Goal: Check status: Check status

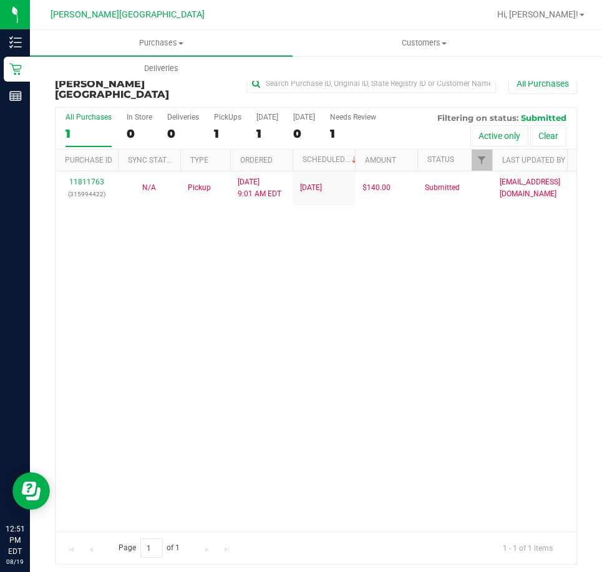
drag, startPoint x: 0, startPoint y: 0, endPoint x: 520, endPoint y: 328, distance: 614.9
click at [520, 339] on div "11811763 (315994422) N/A Pickup [DATE] 9:01 AM EDT 8/19/2025 $140.00 Submitted …" at bounding box center [316, 351] width 521 height 360
click at [391, 252] on div "11811763 (315994422) N/A Pickup [DATE] 9:01 AM EDT 8/19/2025 $140.00 Submitted …" at bounding box center [316, 351] width 521 height 360
click at [215, 113] on label "PickUps 1" at bounding box center [227, 130] width 27 height 34
click at [0, 0] on input "PickUps 1" at bounding box center [0, 0] width 0 height 0
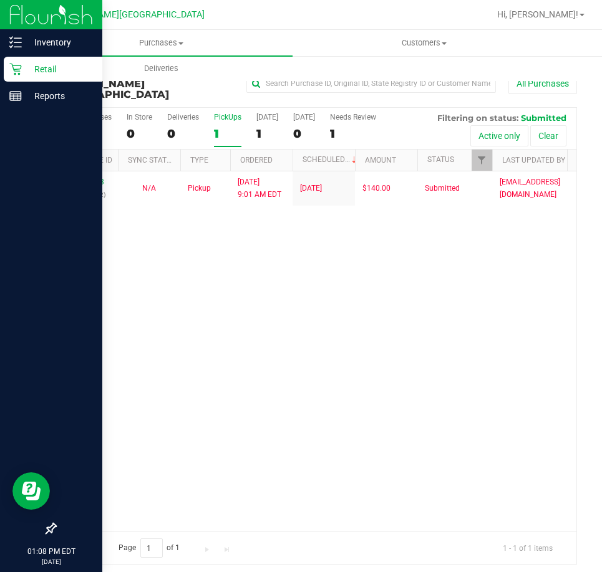
click at [16, 64] on icon at bounding box center [15, 69] width 12 height 12
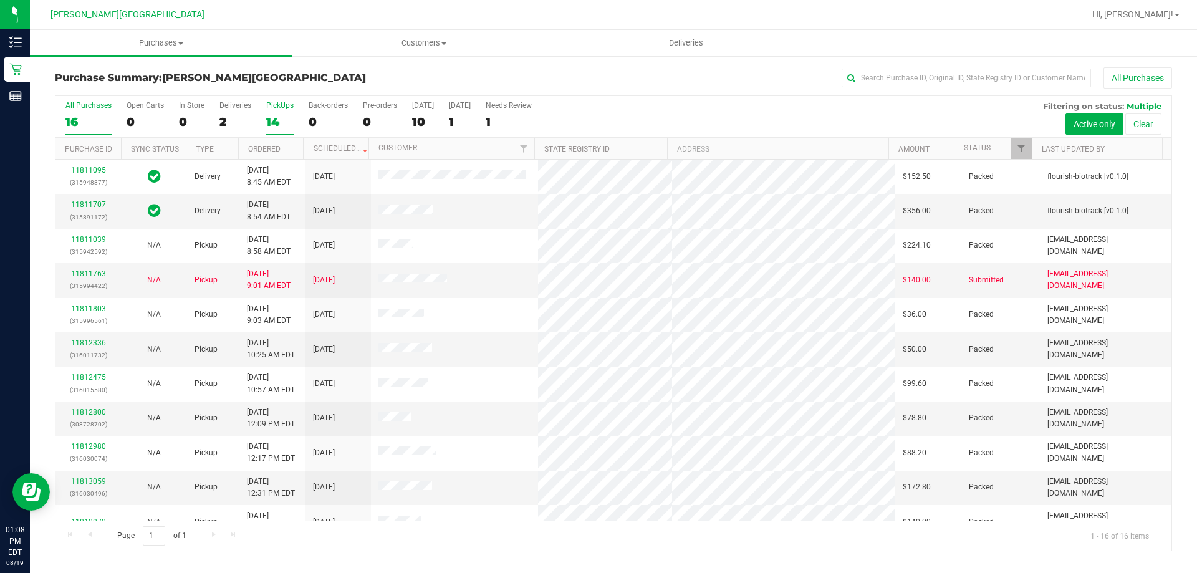
click at [280, 115] on div "14" at bounding box center [279, 122] width 27 height 14
click at [0, 0] on input "PickUps 14" at bounding box center [0, 0] width 0 height 0
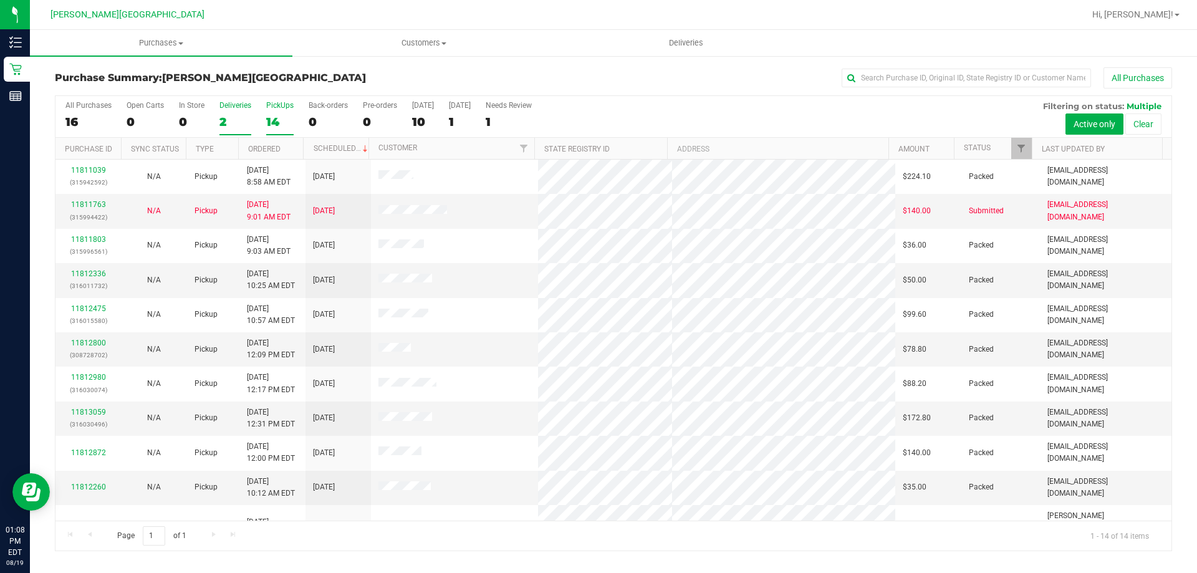
click at [223, 124] on div "2" at bounding box center [236, 122] width 32 height 14
click at [0, 0] on input "Deliveries 2" at bounding box center [0, 0] width 0 height 0
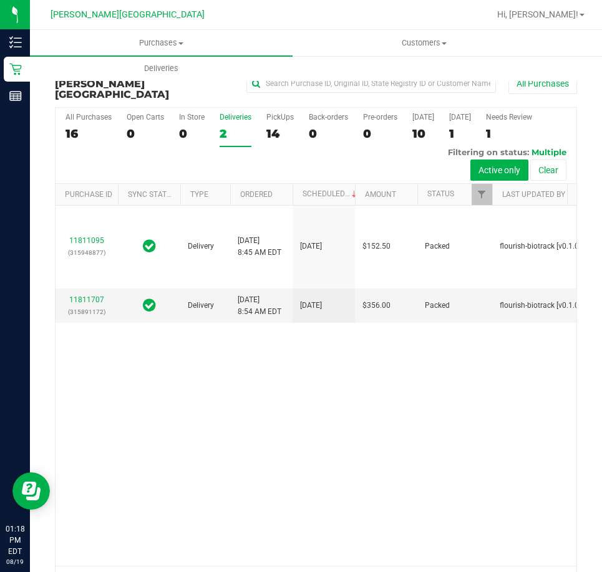
click at [240, 127] on div "2" at bounding box center [236, 134] width 32 height 14
click at [0, 0] on input "Deliveries 2" at bounding box center [0, 0] width 0 height 0
